Goal: Information Seeking & Learning: Learn about a topic

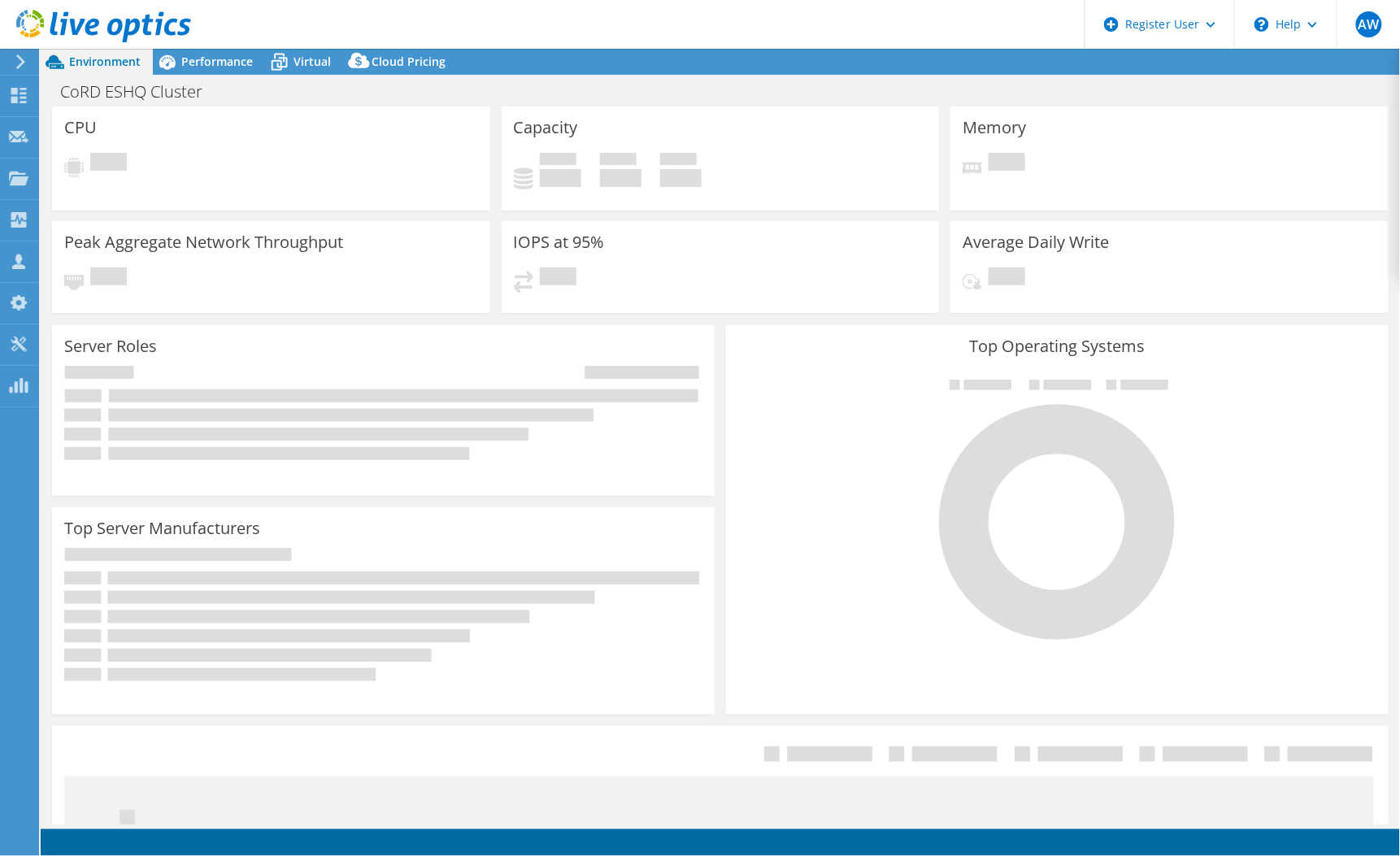
select select "[GEOGRAPHIC_DATA]"
select select "CAD"
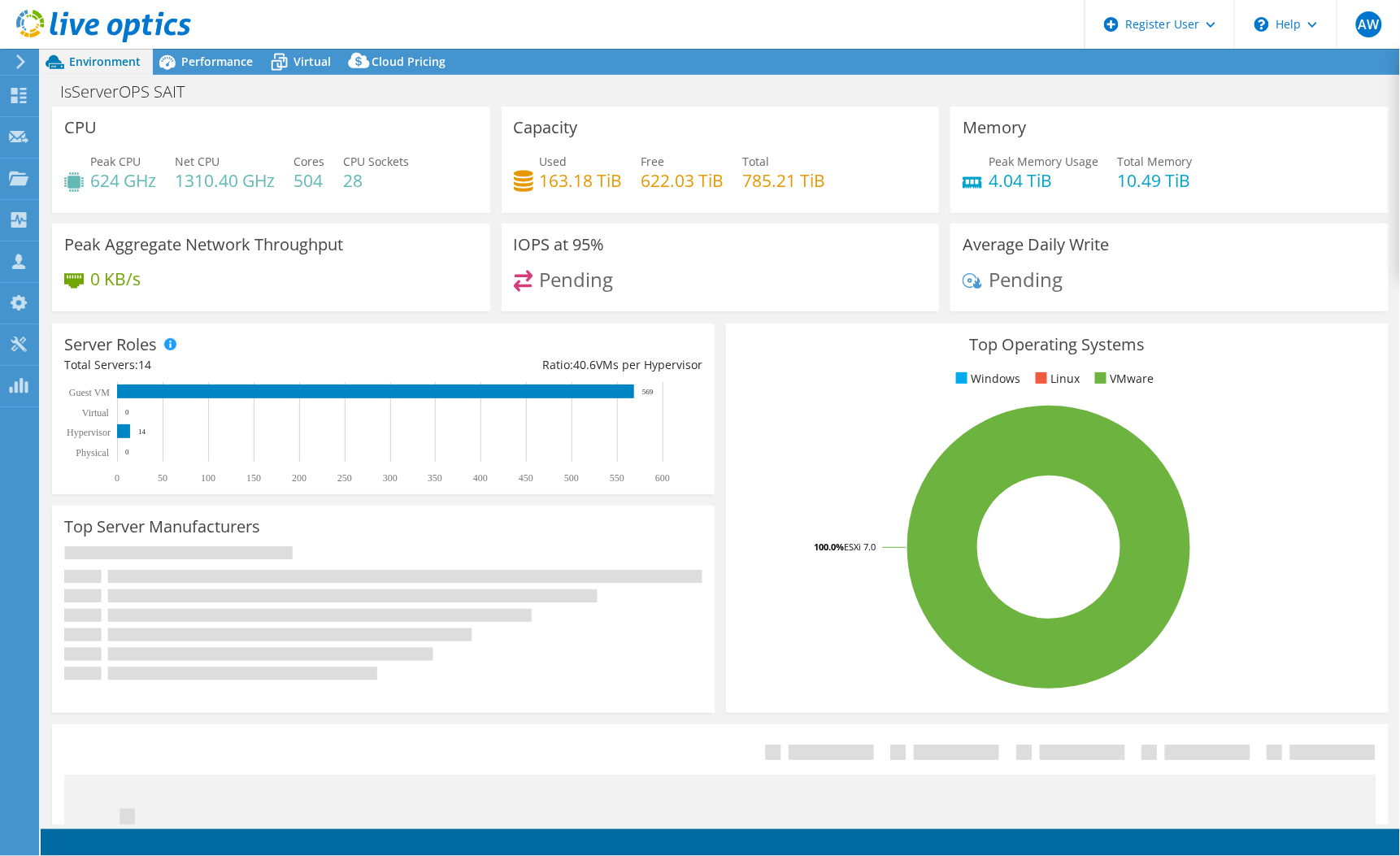
select select "USD"
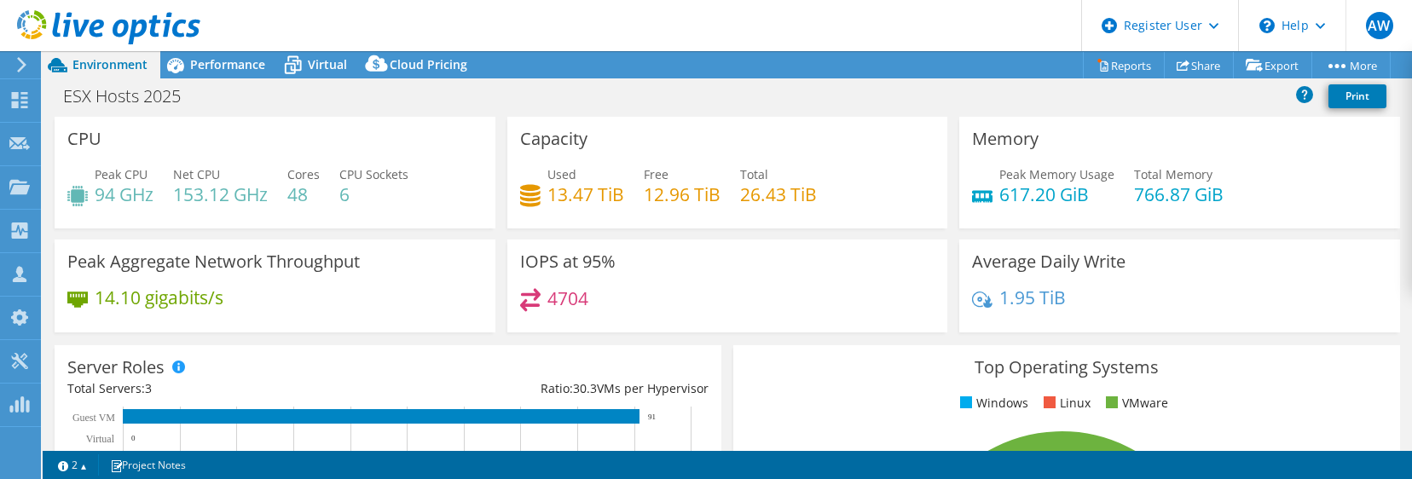
select select "[GEOGRAPHIC_DATA]"
select select "USD"
click at [223, 68] on span "Performance" at bounding box center [227, 64] width 75 height 16
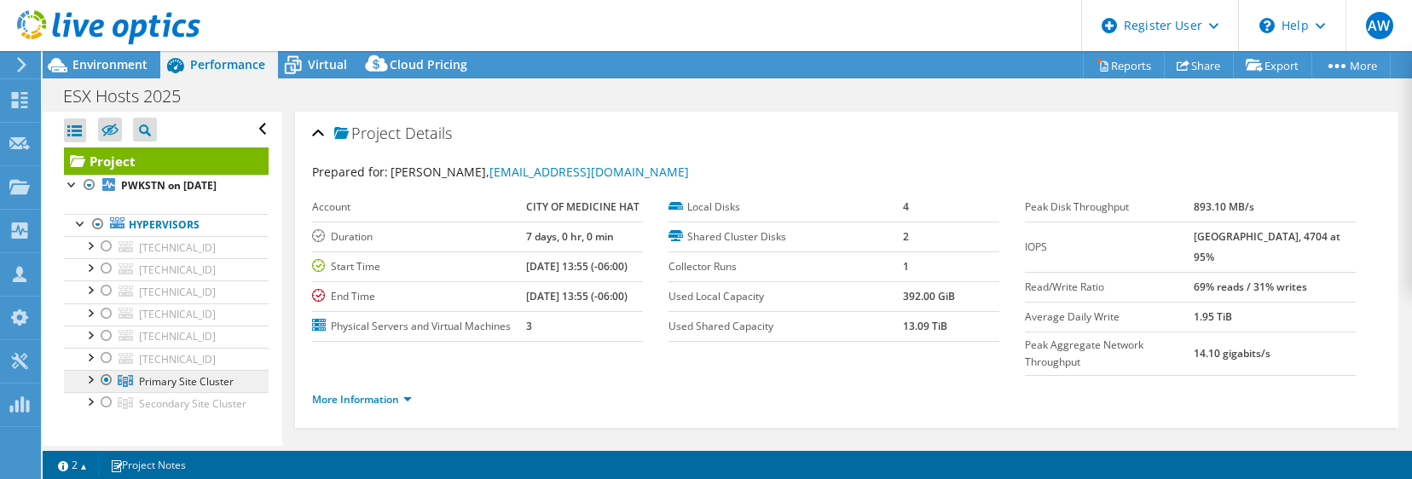
click at [171, 380] on span "Primary Site Cluster" at bounding box center [186, 381] width 95 height 14
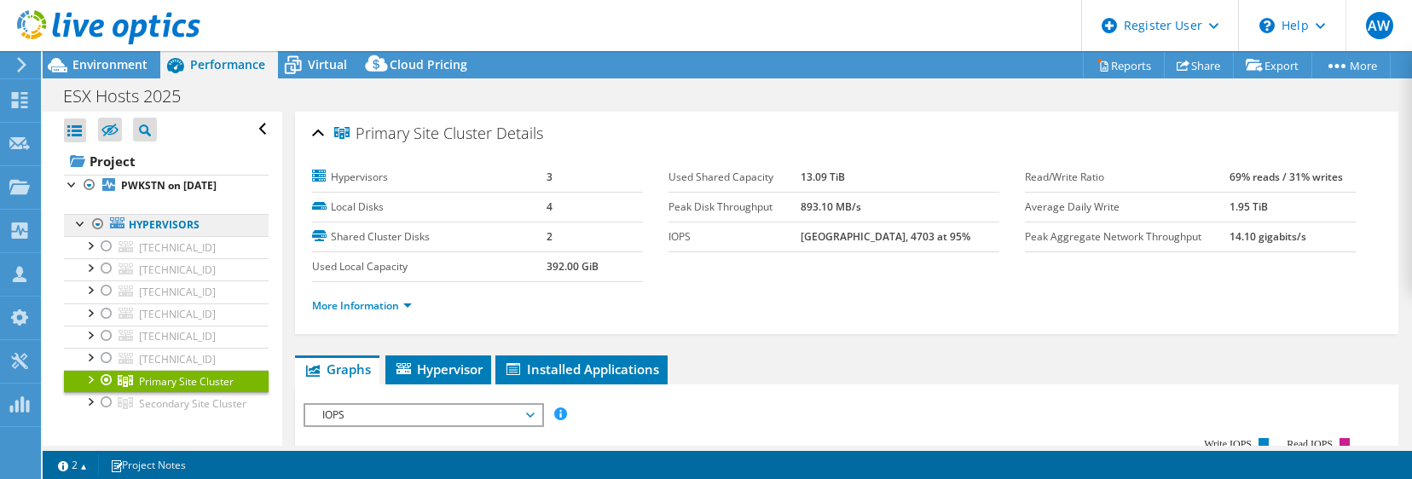
click at [169, 226] on link "Hypervisors" at bounding box center [166, 225] width 205 height 22
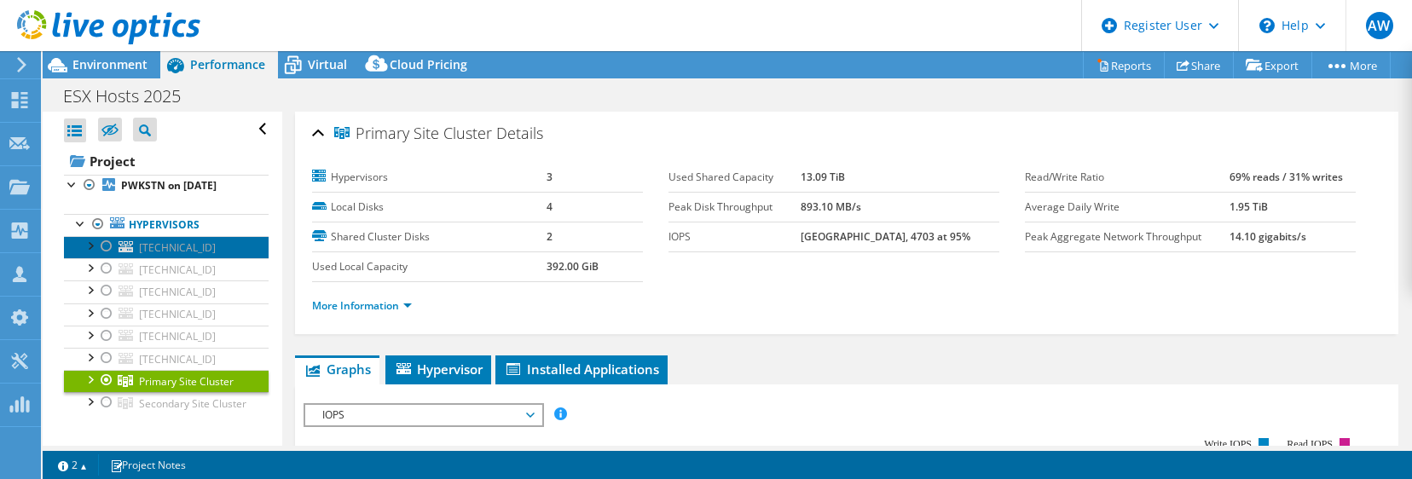
click at [165, 240] on link "10.17.1.16" at bounding box center [166, 247] width 205 height 22
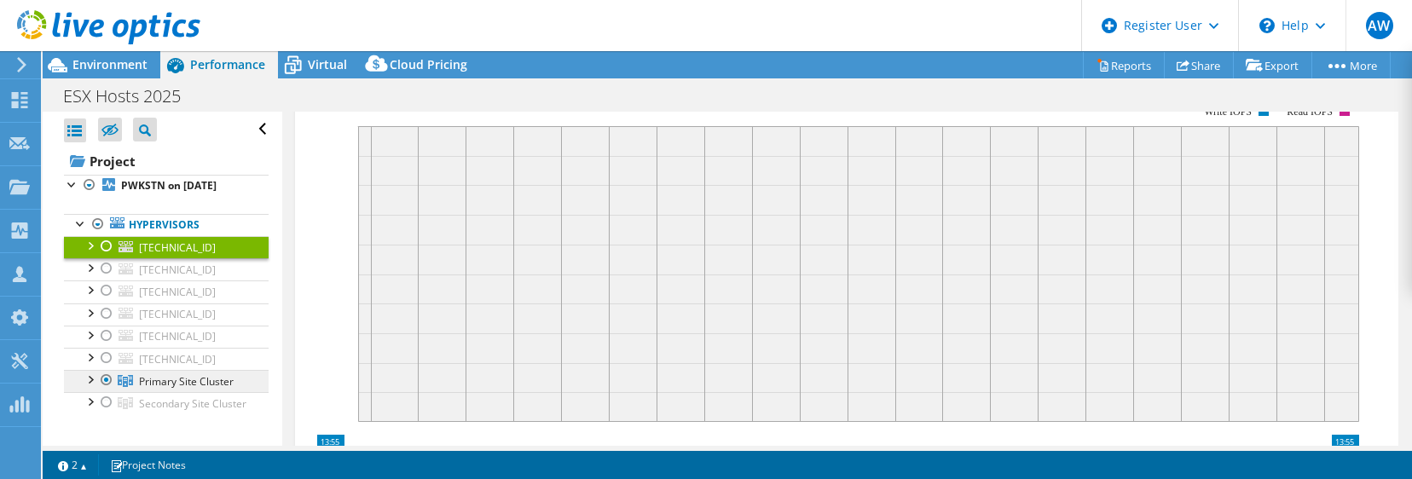
click at [165, 382] on span "Primary Site Cluster" at bounding box center [186, 381] width 95 height 14
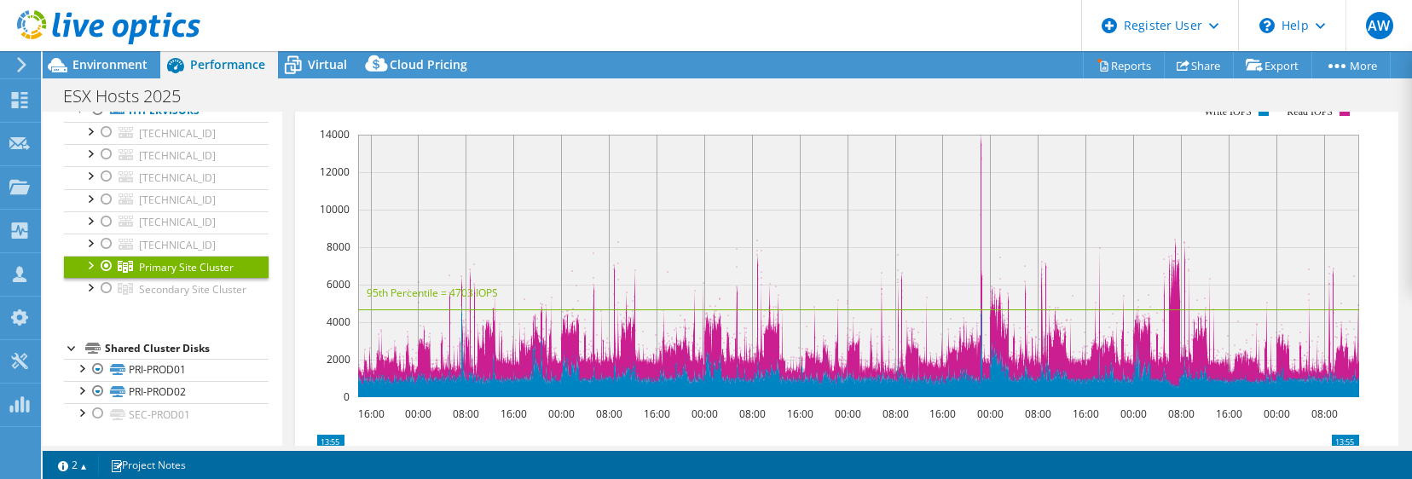
scroll to position [147, 0]
click at [87, 256] on div at bounding box center [89, 264] width 17 height 17
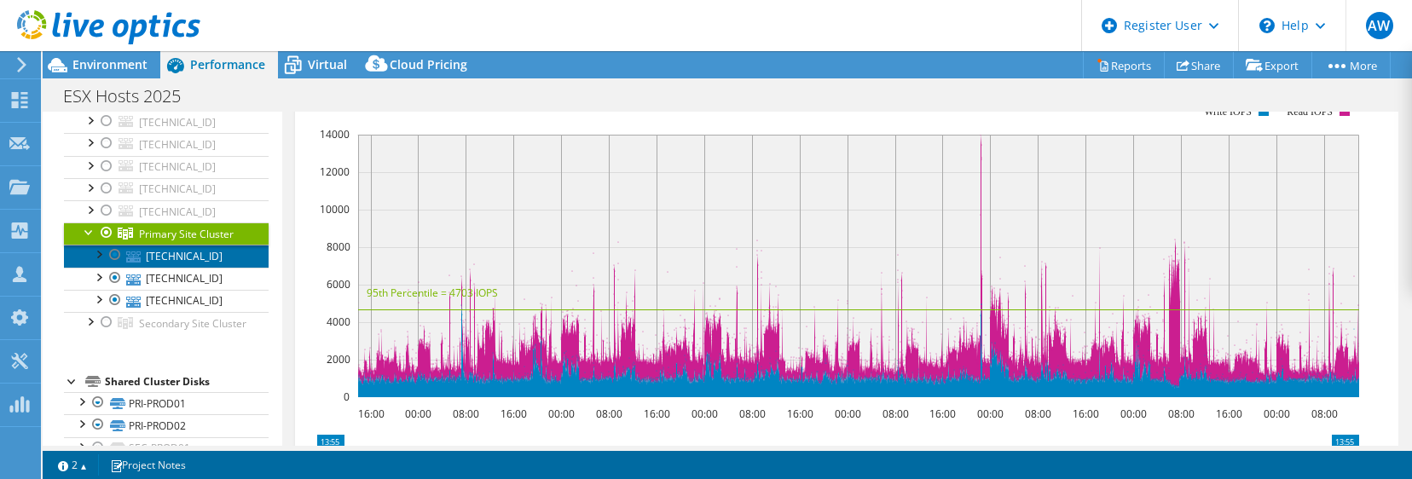
click at [184, 267] on link "10.9.24.12" at bounding box center [166, 256] width 205 height 22
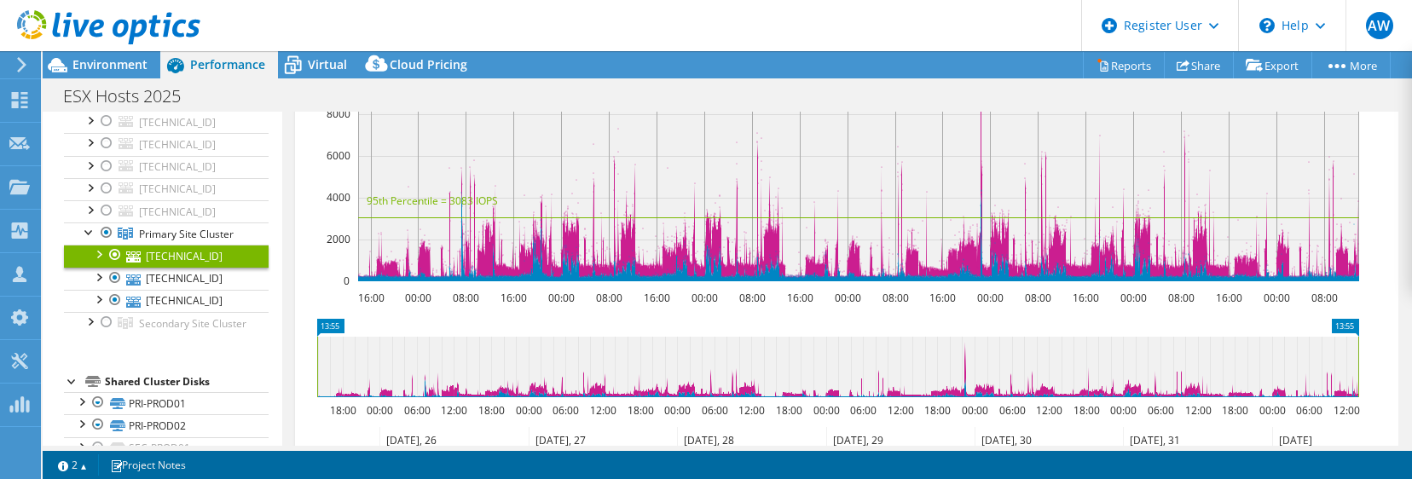
scroll to position [0, 0]
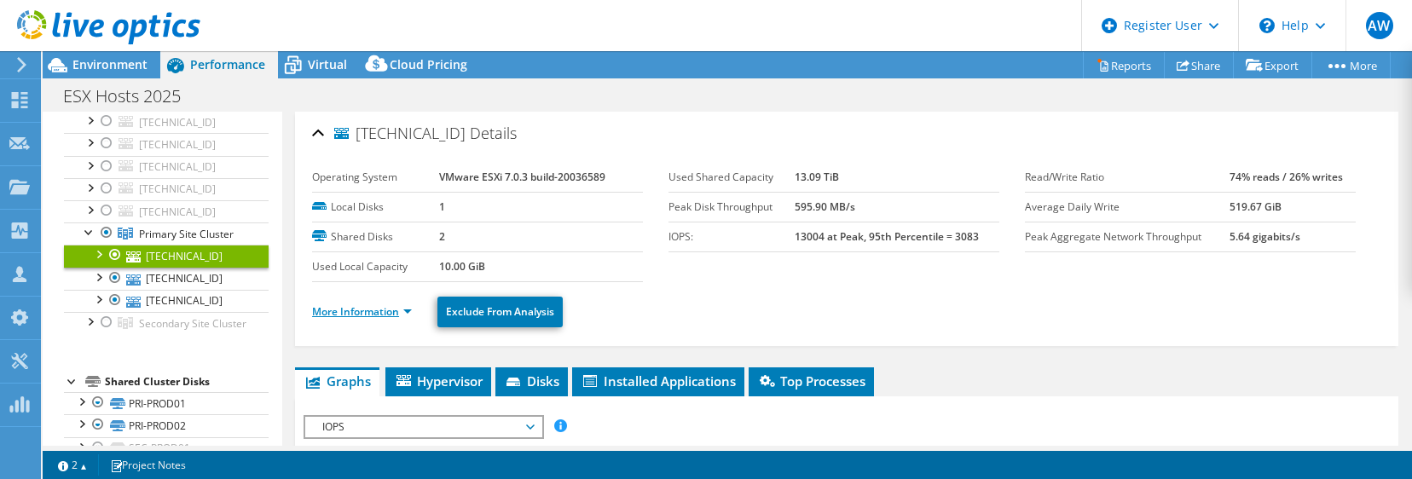
click at [375, 312] on link "More Information" at bounding box center [362, 311] width 100 height 14
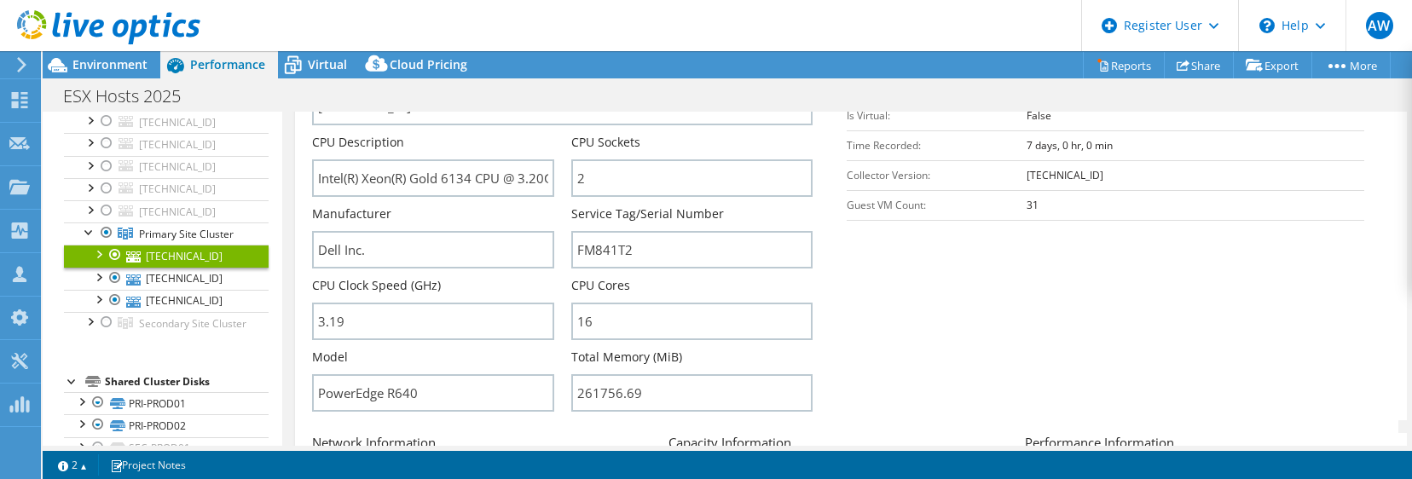
scroll to position [751, 0]
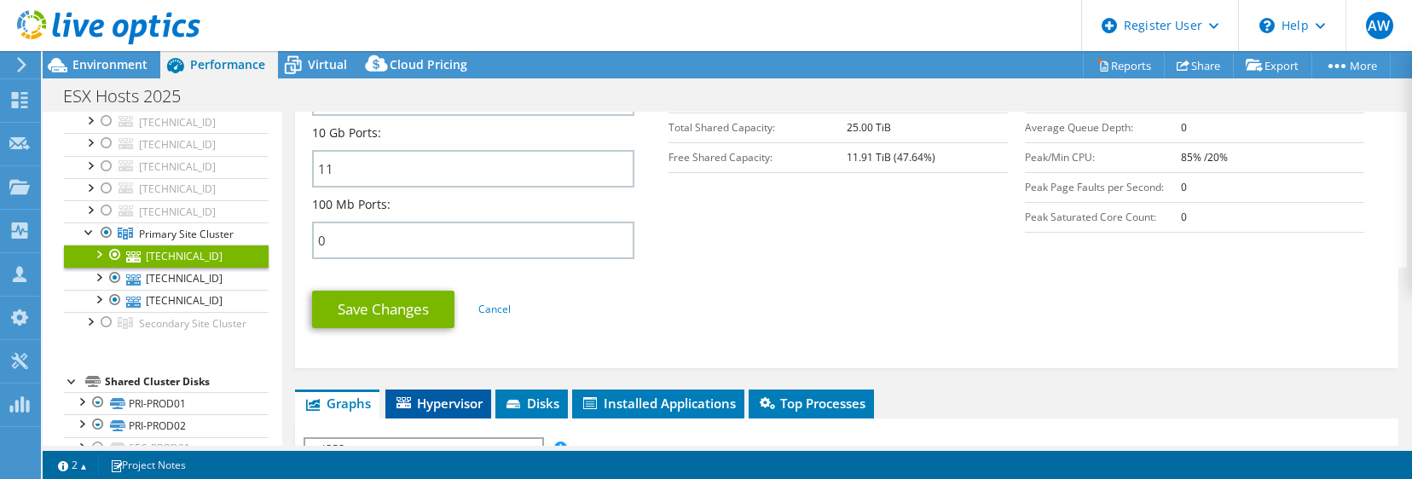
click at [445, 395] on span "Hypervisor" at bounding box center [438, 403] width 89 height 17
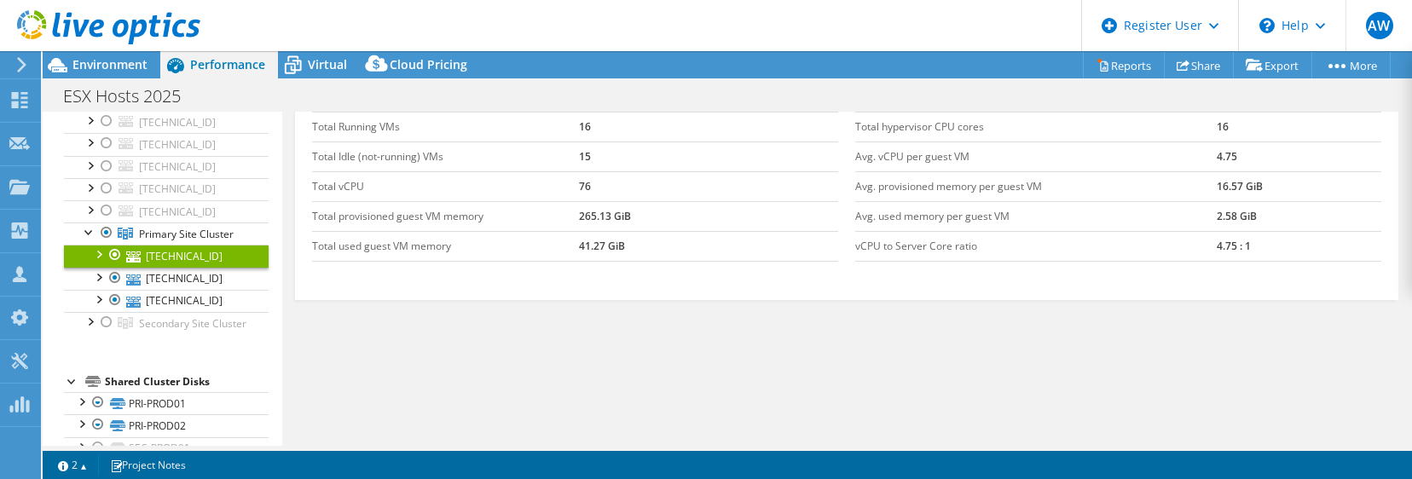
scroll to position [1028, 0]
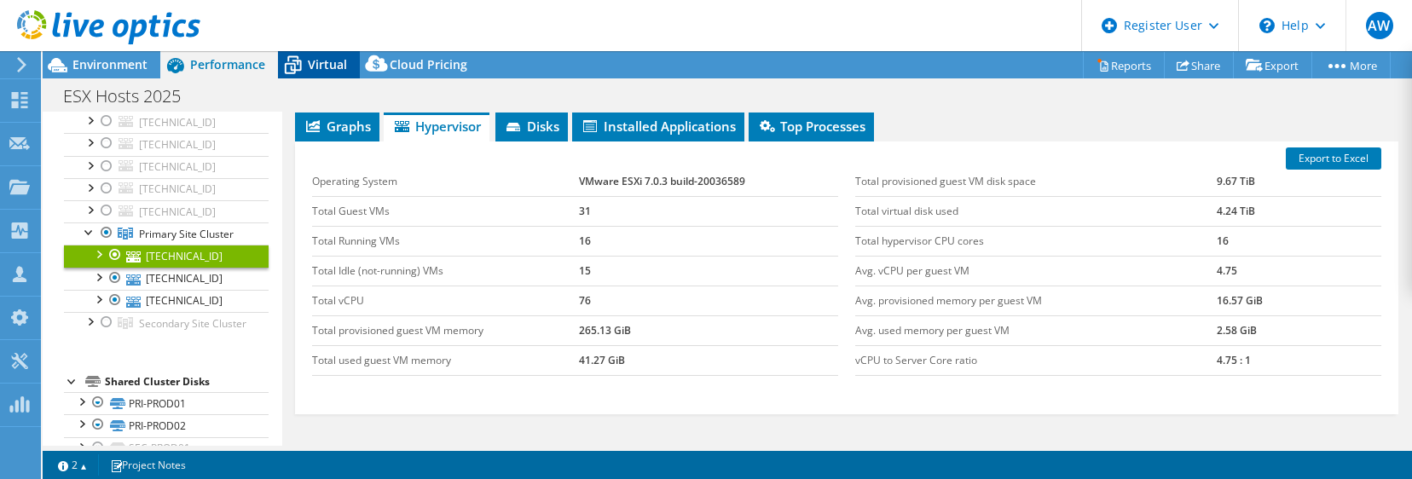
click at [326, 63] on span "Virtual" at bounding box center [327, 64] width 39 height 16
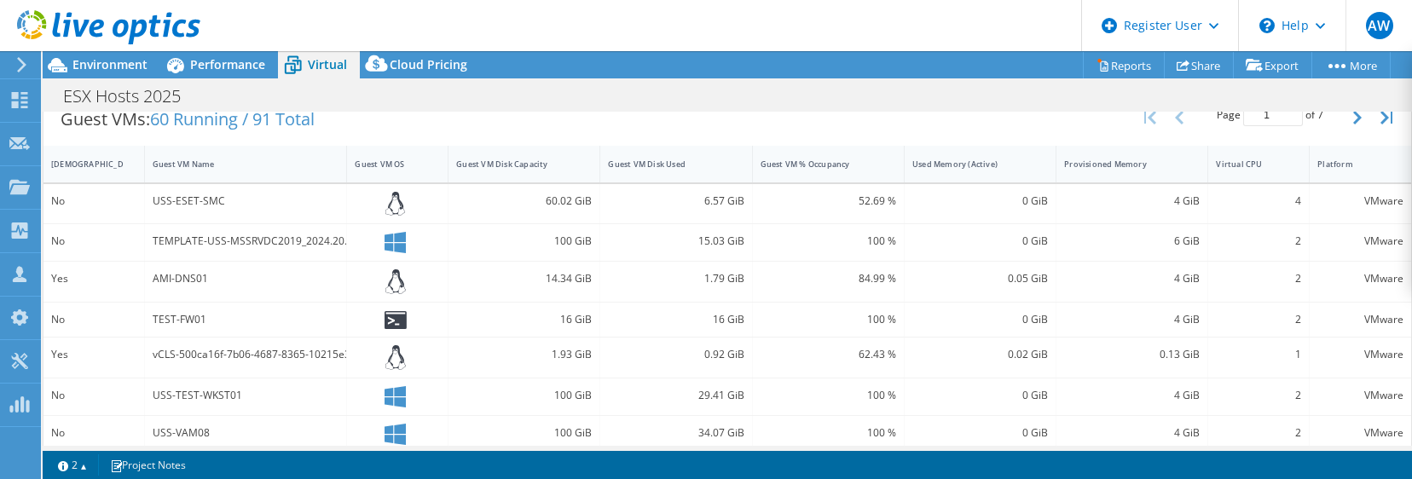
scroll to position [0, 0]
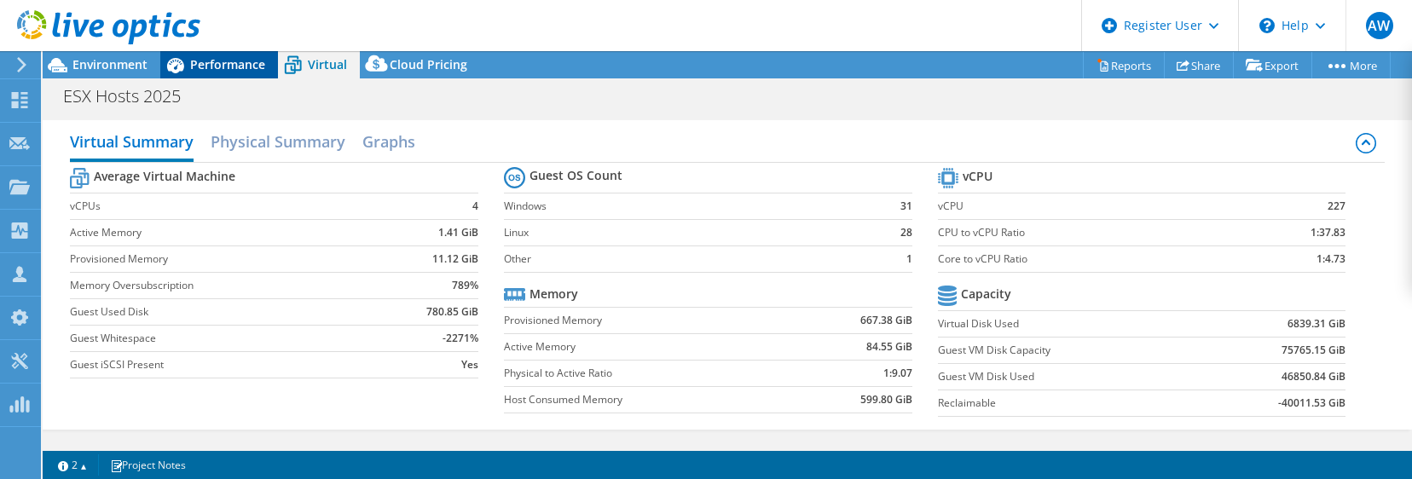
click at [244, 65] on span "Performance" at bounding box center [227, 64] width 75 height 16
